Goal: Information Seeking & Learning: Compare options

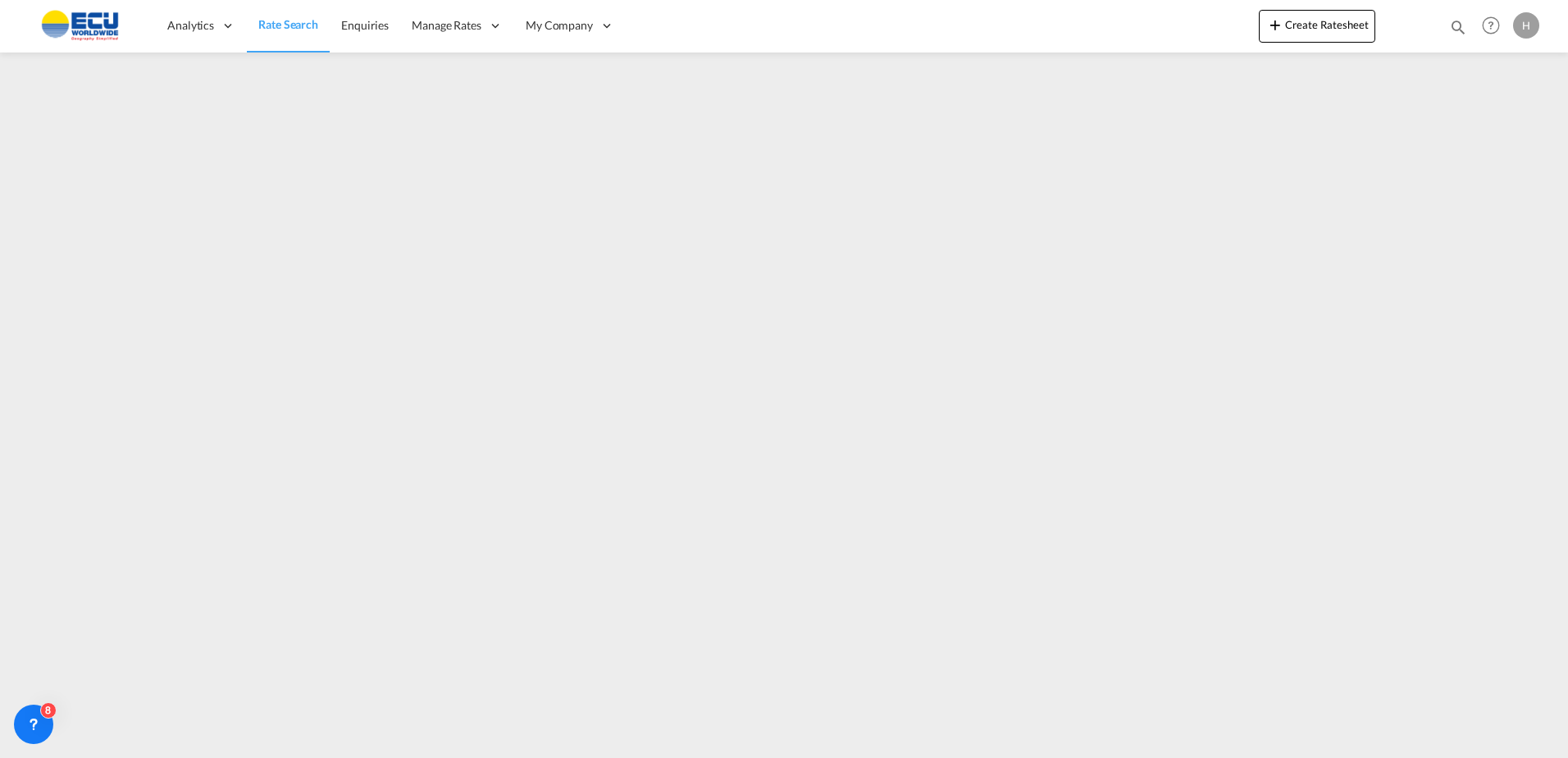
click at [1556, 38] on md-toolbar "Analytics Reports Dashboard Rate Search Enquiries Manage Rates Contract Rates" at bounding box center [784, 26] width 1568 height 52
